Goal: Task Accomplishment & Management: Use online tool/utility

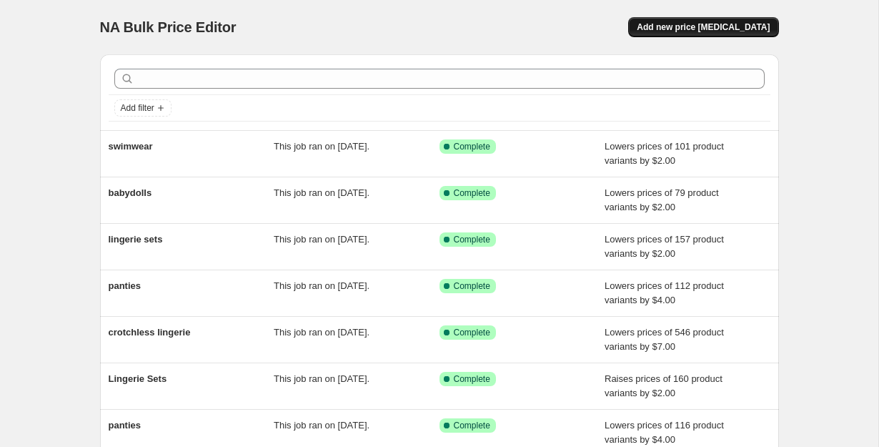
click at [766, 19] on button "Add new price [MEDICAL_DATA]" at bounding box center [703, 27] width 150 height 20
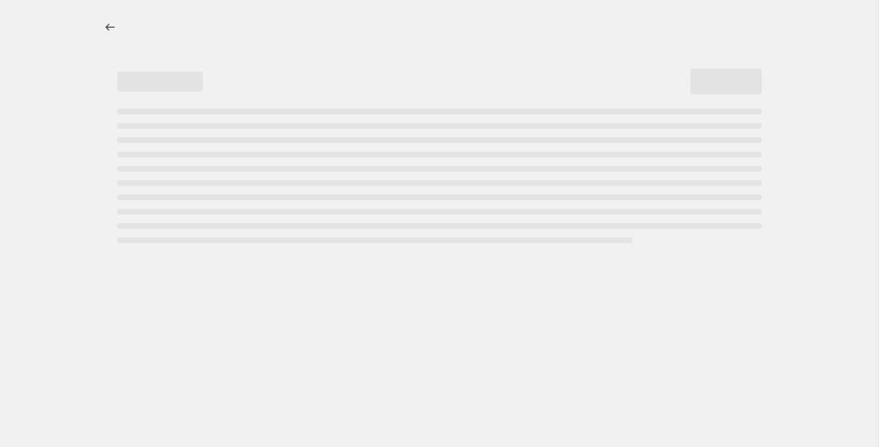
select select "percentage"
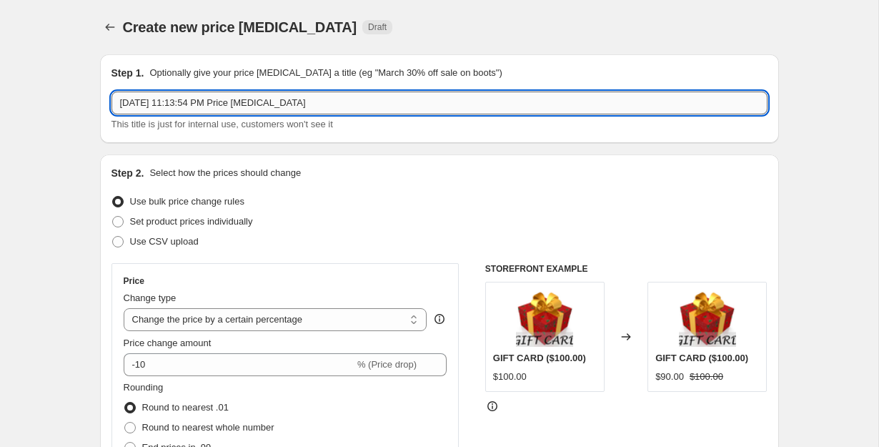
click at [343, 99] on input "[DATE] 11:13:54 PM Price [MEDICAL_DATA]" at bounding box center [440, 102] width 656 height 23
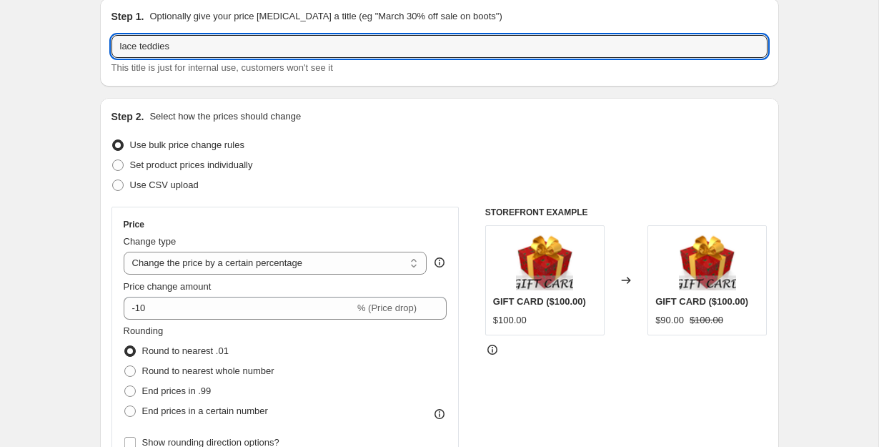
scroll to position [134, 0]
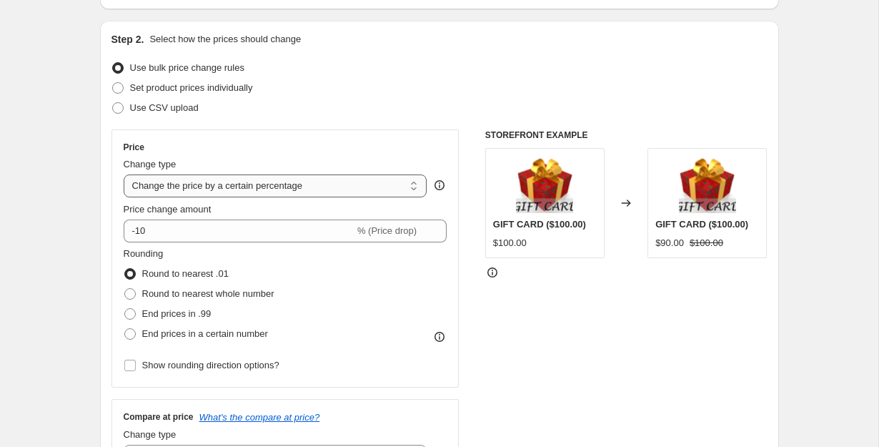
type input "lace teddies"
click at [337, 191] on select "Change the price to a certain amount Change the price by a certain amount Chang…" at bounding box center [276, 185] width 304 height 23
select select "by"
click at [124, 174] on select "Change the price to a certain amount Change the price by a certain amount Chang…" at bounding box center [276, 185] width 304 height 23
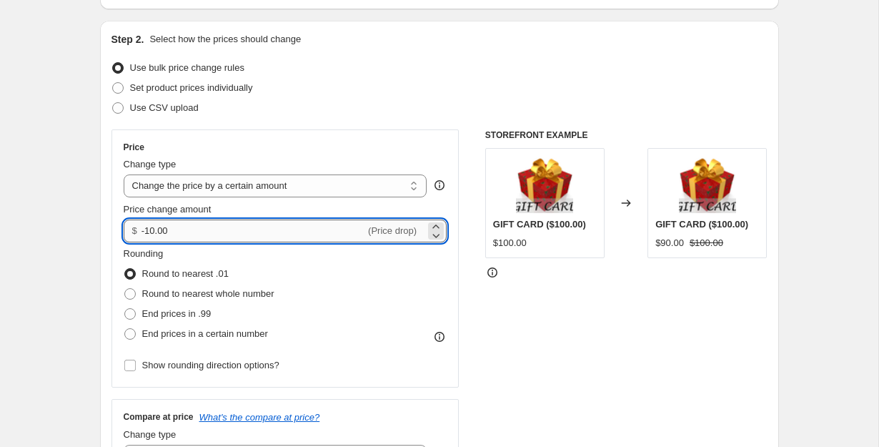
click at [226, 232] on input "-10.00" at bounding box center [254, 230] width 224 height 23
type input "2.00"
click at [541, 327] on div "STOREFRONT EXAMPLE GIFT CARD ($100.00) $100.00 Changed to GIFT CARD ($100.00) $…" at bounding box center [626, 304] width 282 height 350
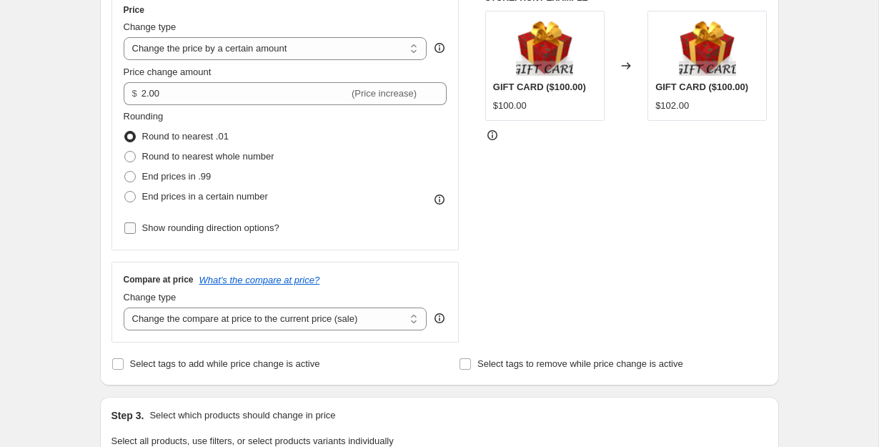
scroll to position [270, 0]
click at [208, 179] on span "End prices in .99" at bounding box center [176, 177] width 69 height 11
click at [125, 172] on input "End prices in .99" at bounding box center [124, 172] width 1 height 1
radio input "true"
click at [352, 313] on select "Change the compare at price to the current price (sale) Change the compare at p…" at bounding box center [276, 319] width 304 height 23
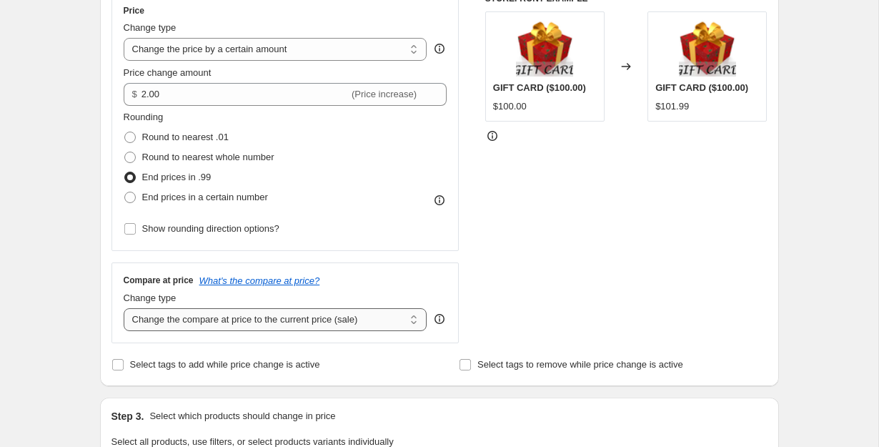
select select "remove"
click at [124, 308] on select "Change the compare at price to the current price (sale) Change the compare at p…" at bounding box center [276, 319] width 304 height 23
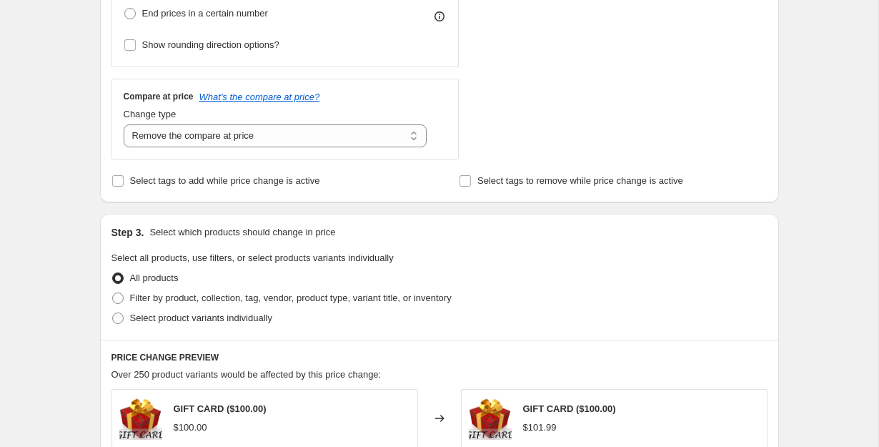
scroll to position [453, 0]
click at [162, 306] on label "Filter by product, collection, tag, vendor, product type, variant title, or inv…" at bounding box center [282, 299] width 340 height 20
click at [113, 294] on input "Filter by product, collection, tag, vendor, product type, variant title, or inv…" at bounding box center [112, 293] width 1 height 1
radio input "true"
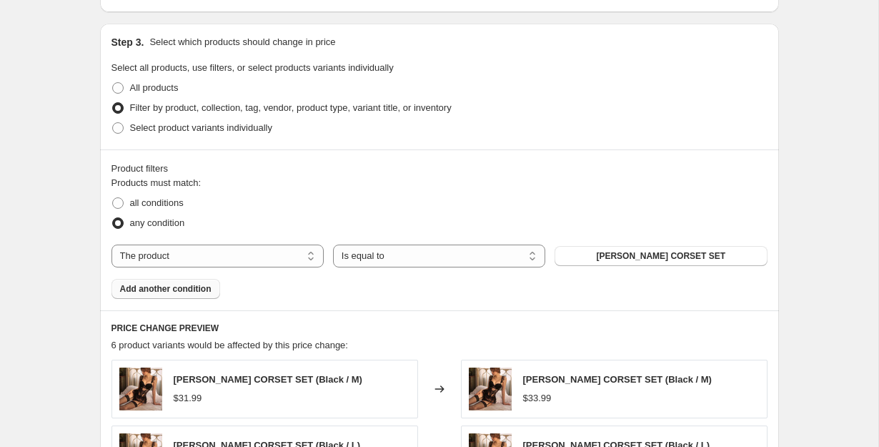
scroll to position [684, 0]
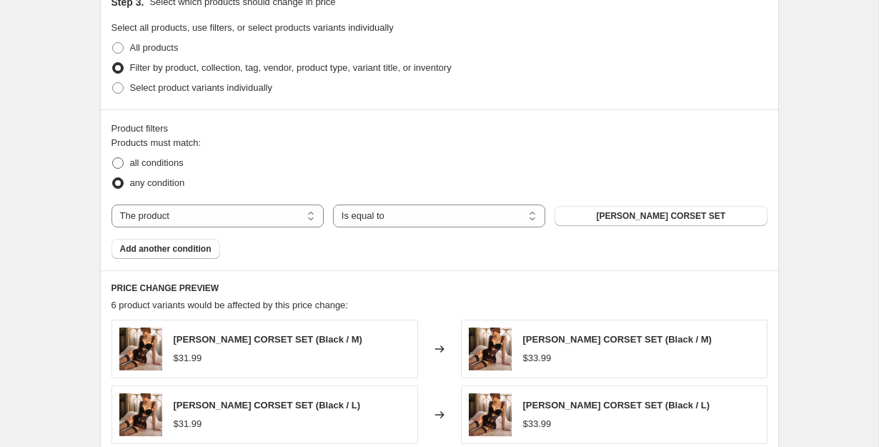
click at [184, 164] on span "all conditions" at bounding box center [157, 162] width 54 height 11
click at [113, 158] on input "all conditions" at bounding box center [112, 157] width 1 height 1
radio input "true"
click at [274, 208] on select "The product The product's collection The product's tag The product's vendor The…" at bounding box center [218, 215] width 212 height 23
select select "collection"
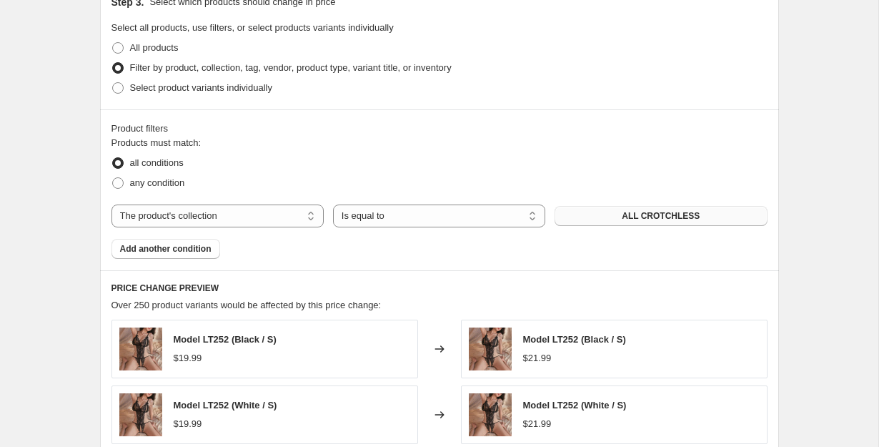
click at [721, 214] on button "ALL CROTCHLESS" at bounding box center [661, 216] width 212 height 20
click at [184, 252] on span "Add another condition" at bounding box center [165, 248] width 91 height 11
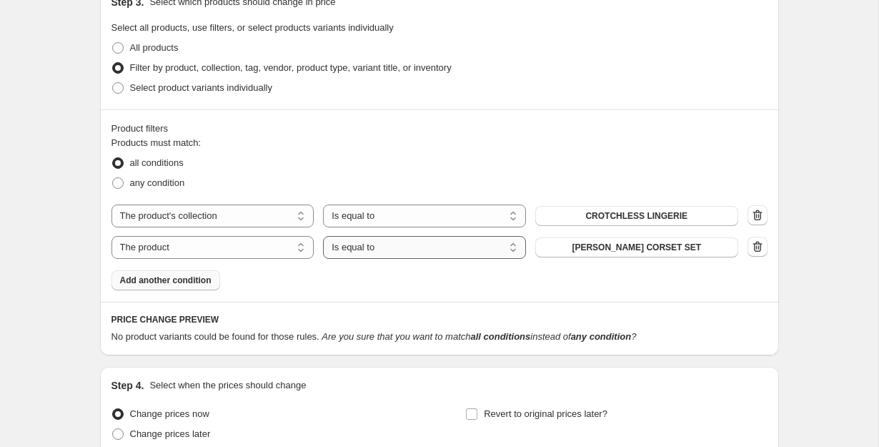
click at [366, 247] on select "Is equal to Is not equal to" at bounding box center [424, 247] width 203 height 23
select select "not_equal"
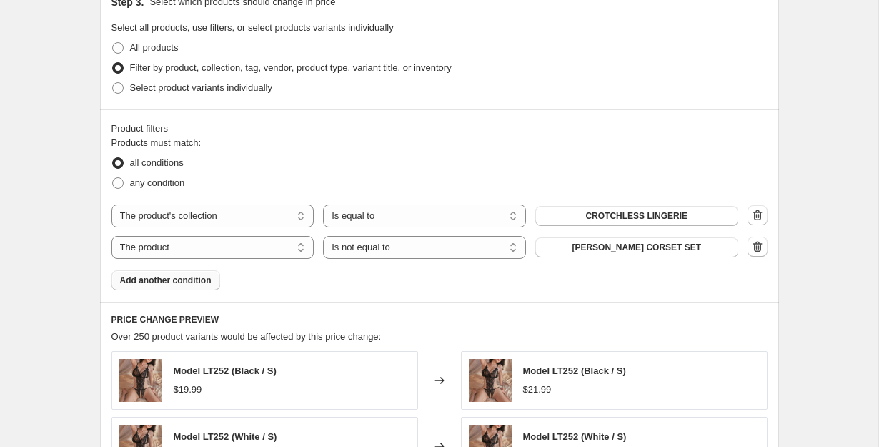
click at [639, 248] on span "[PERSON_NAME] CORSET SET" at bounding box center [636, 247] width 129 height 11
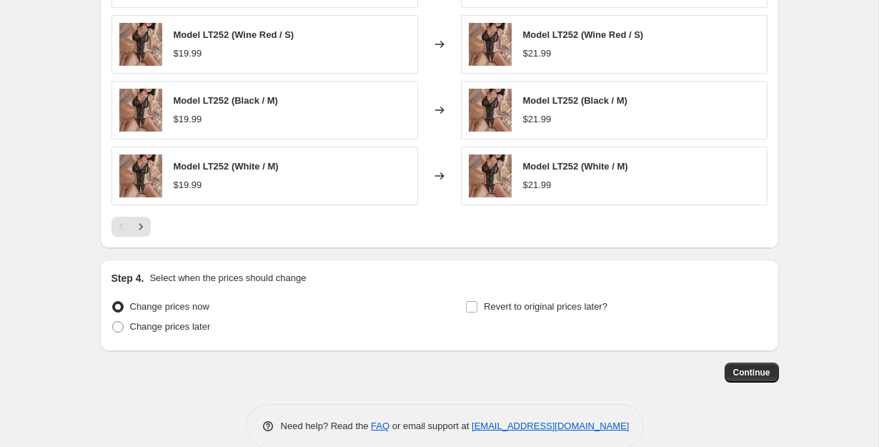
scroll to position [1157, 0]
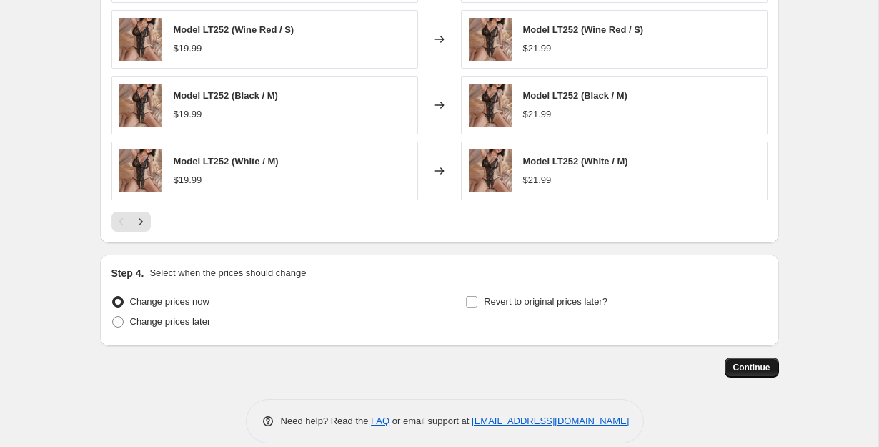
click at [752, 367] on span "Continue" at bounding box center [751, 367] width 37 height 11
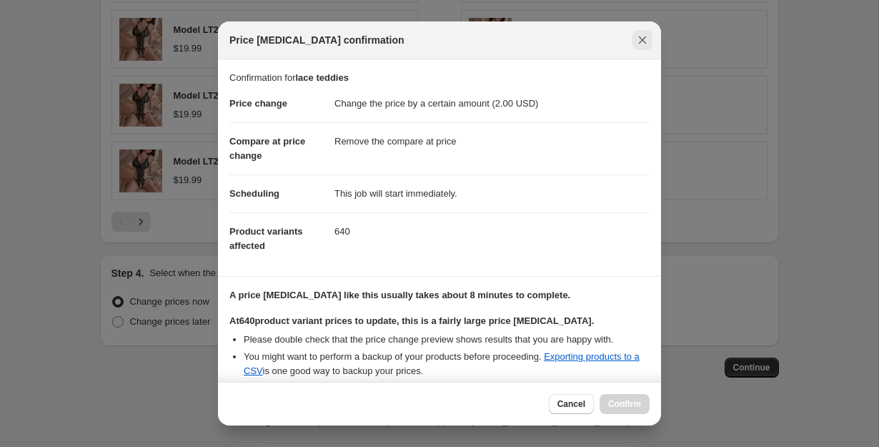
click at [638, 41] on icon "Close" at bounding box center [642, 40] width 14 height 14
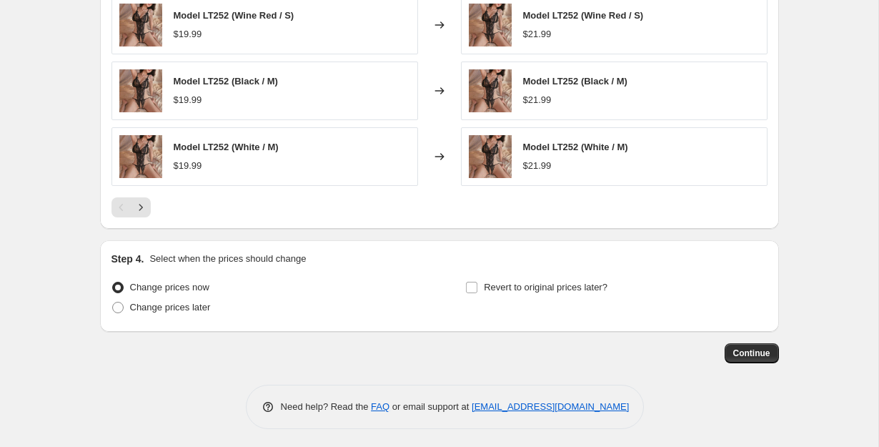
scroll to position [1174, 0]
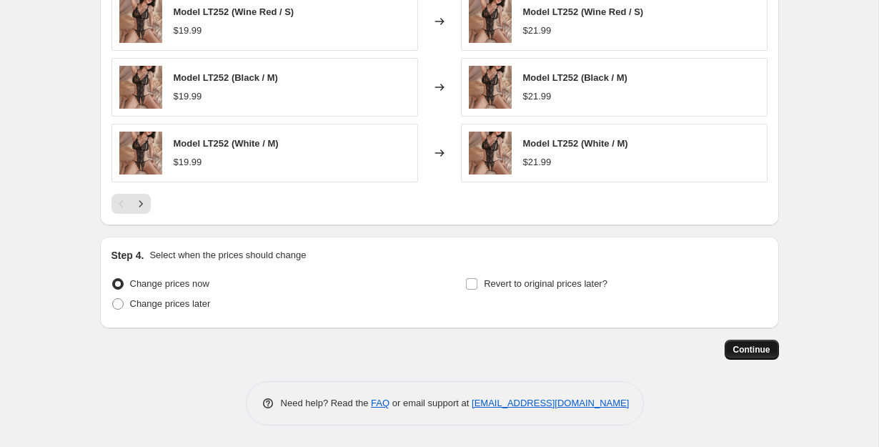
click at [743, 344] on button "Continue" at bounding box center [752, 350] width 54 height 20
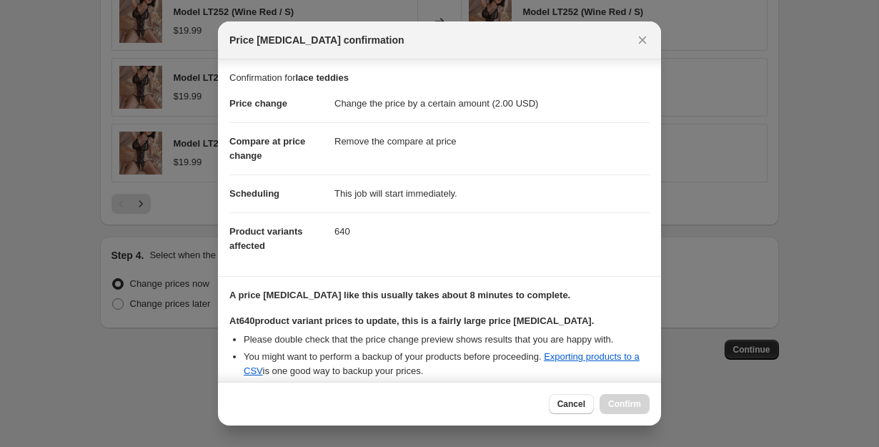
scroll to position [146, 0]
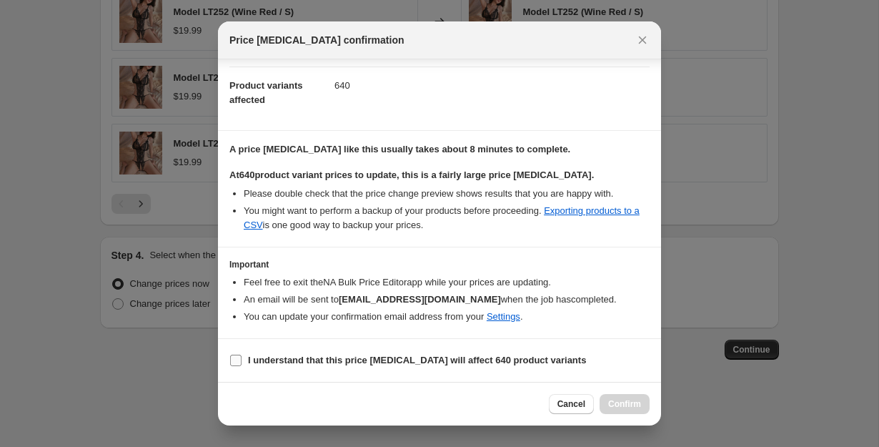
click at [369, 368] on label "I understand that this price [MEDICAL_DATA] will affect 640 product variants" at bounding box center [407, 360] width 357 height 20
click at [242, 366] on input "I understand that this price [MEDICAL_DATA] will affect 640 product variants" at bounding box center [235, 360] width 11 height 11
checkbox input "true"
click at [622, 403] on span "Confirm" at bounding box center [624, 403] width 33 height 11
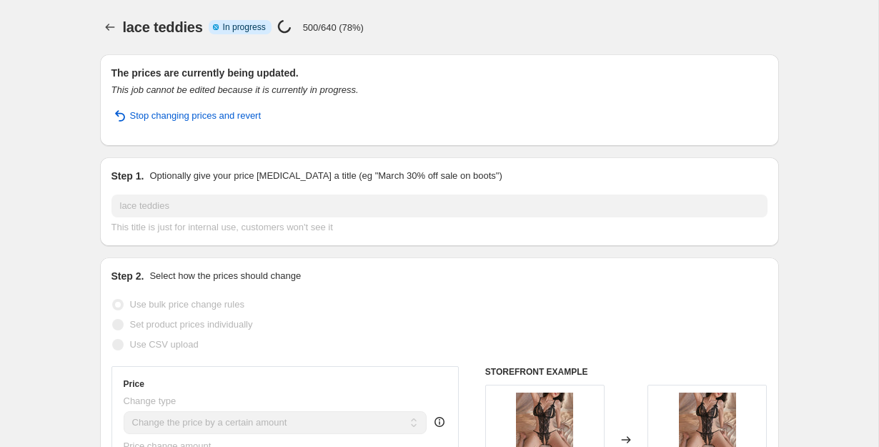
select select "by"
select select "remove"
select select "collection"
select select "not_equal"
